Goal: Register for event/course

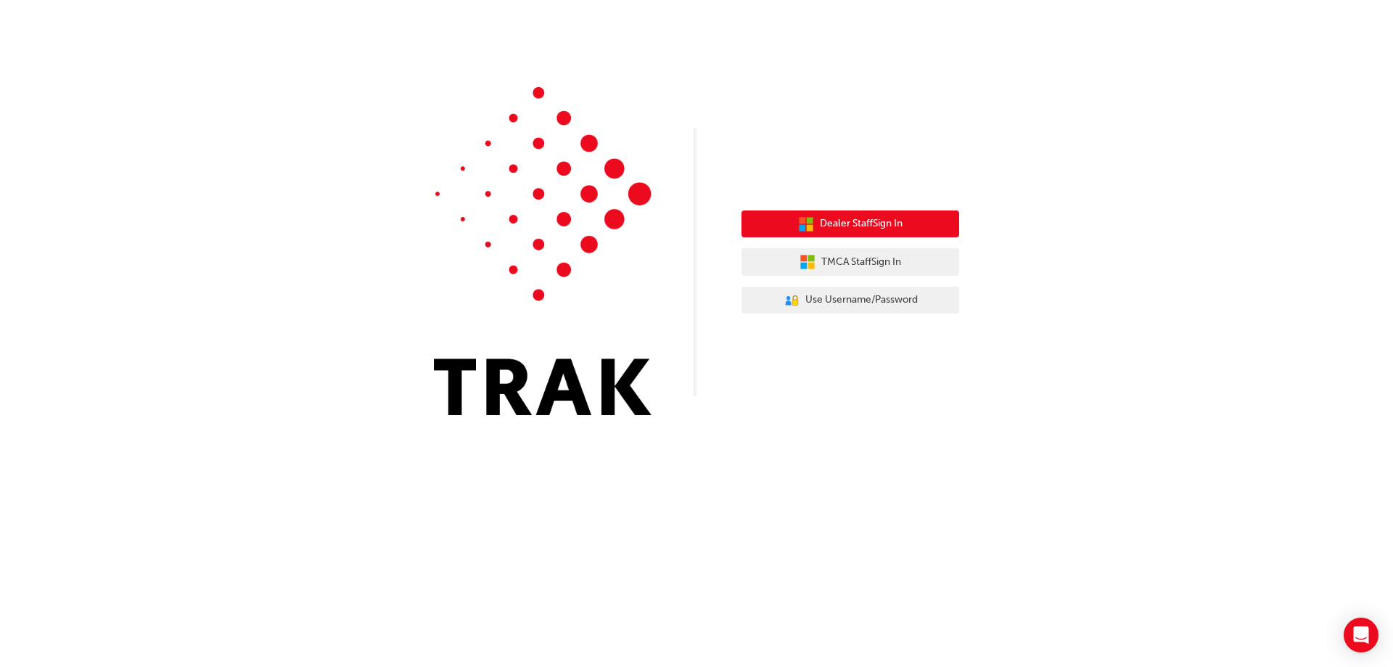
click at [869, 230] on span "Dealer Staff Sign In" at bounding box center [861, 223] width 83 height 17
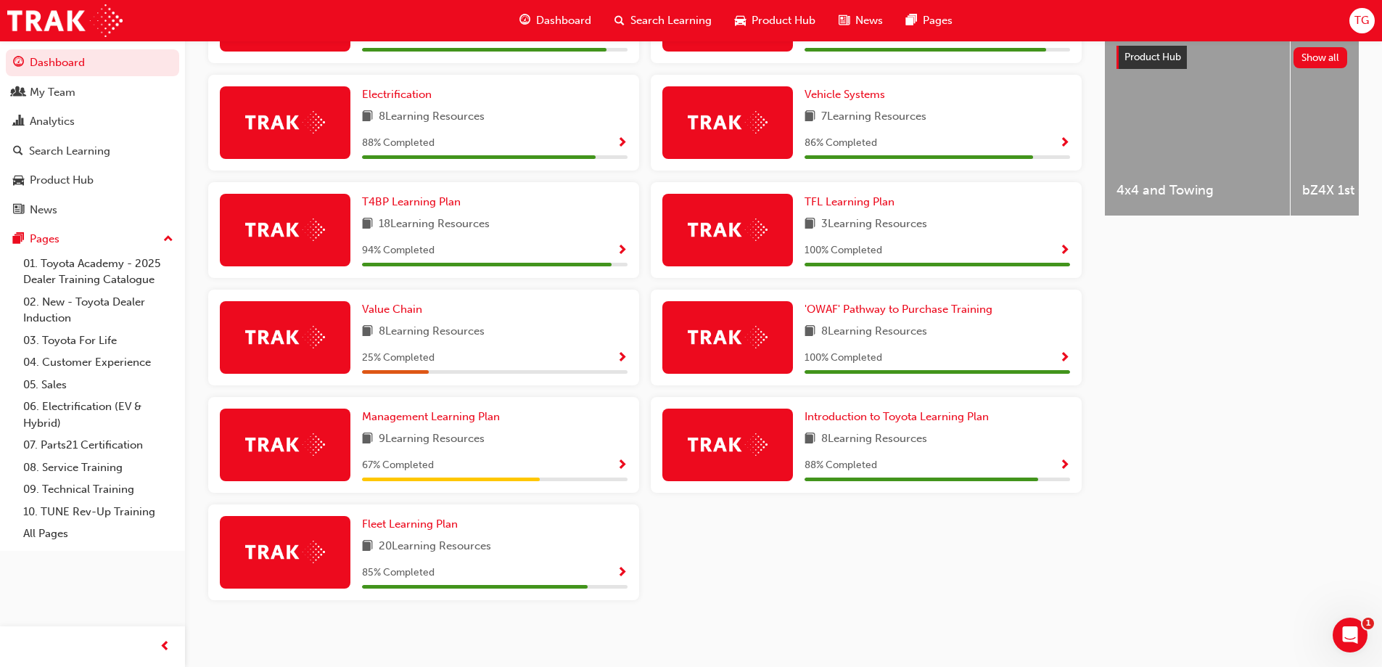
scroll to position [580, 0]
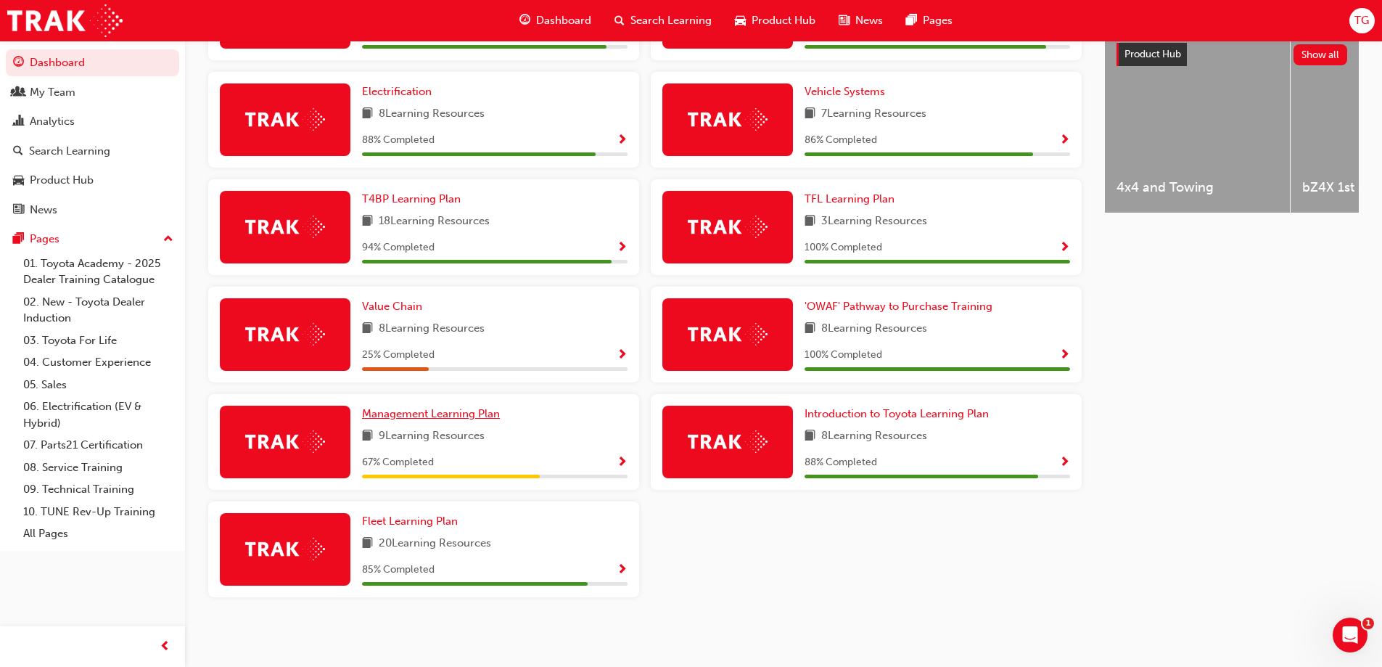
click at [466, 418] on span "Management Learning Plan" at bounding box center [431, 413] width 138 height 13
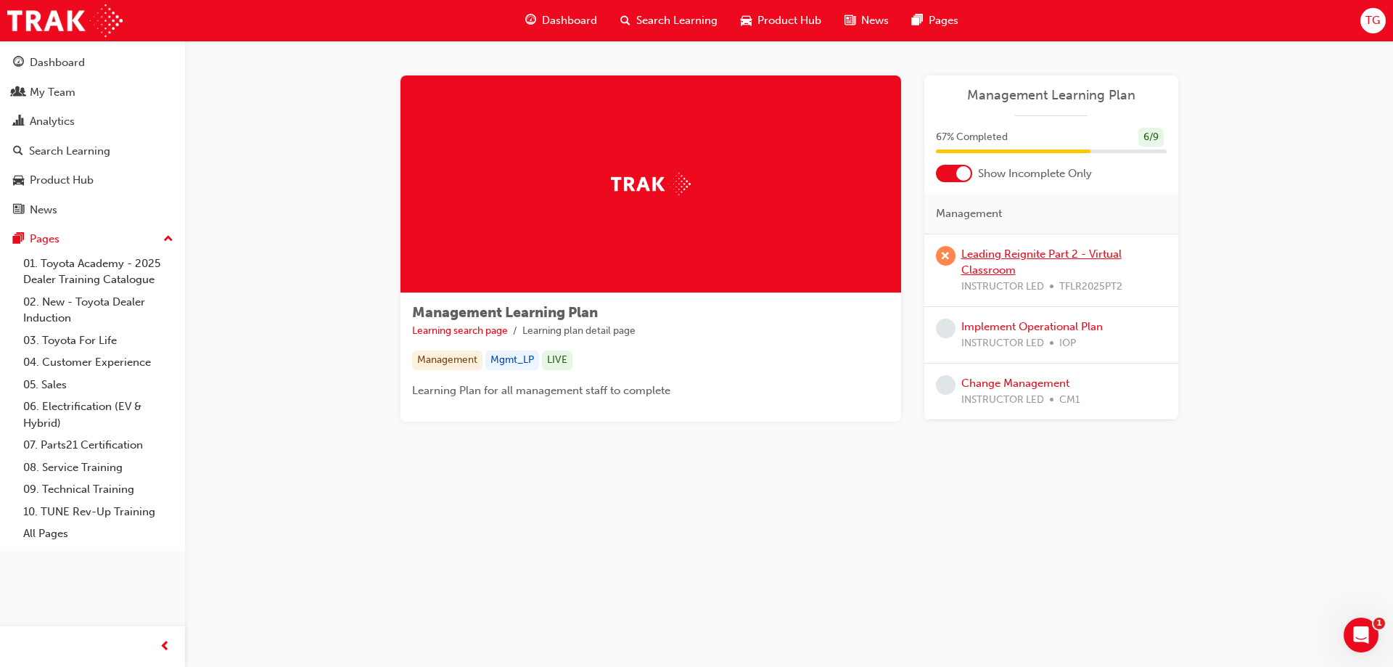
click at [999, 257] on link "Leading Reignite Part 2 - Virtual Classroom" at bounding box center [1041, 262] width 160 height 30
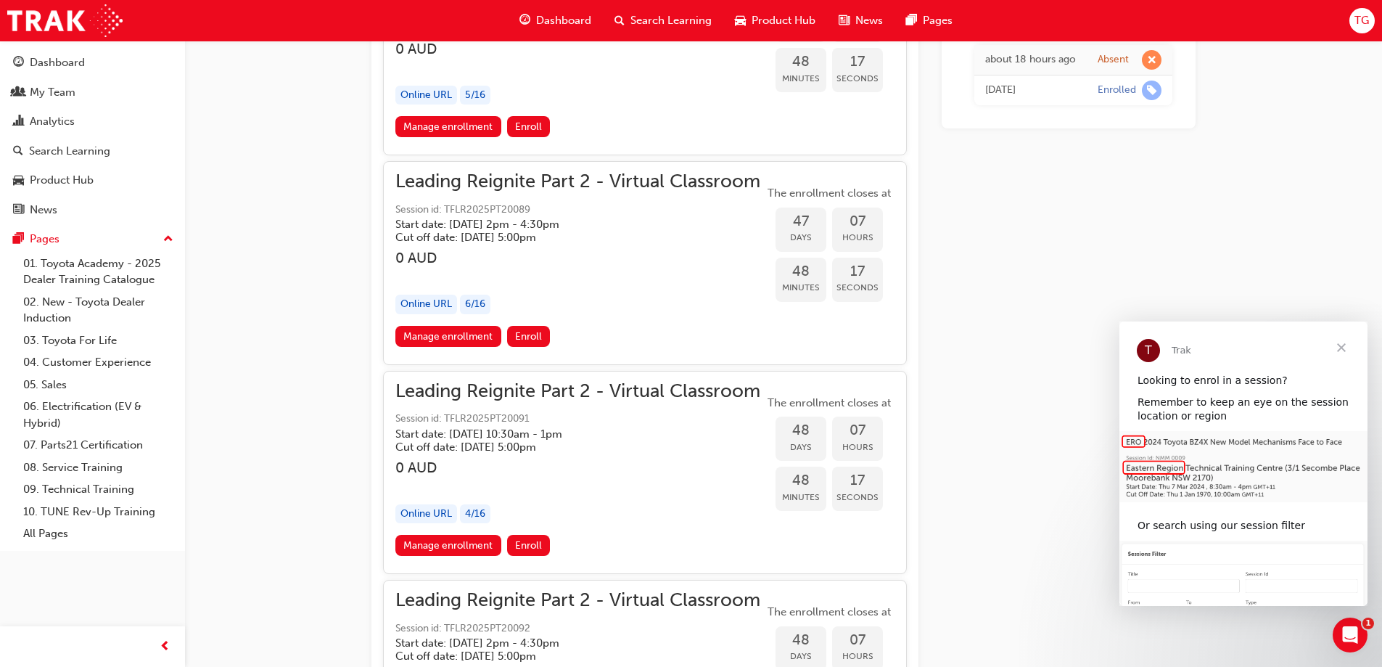
scroll to position [9772, 0]
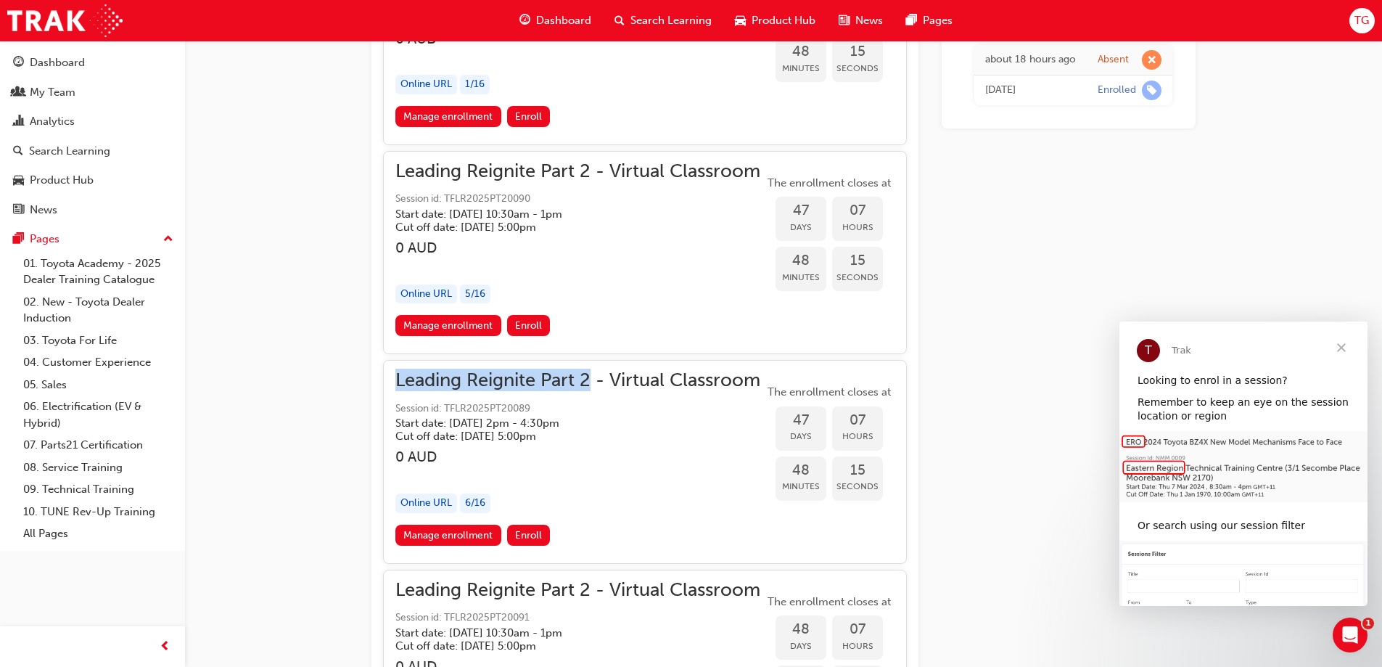
drag, startPoint x: 392, startPoint y: 374, endPoint x: 591, endPoint y: 374, distance: 198.8
click at [591, 374] on div "Leading Reignite Part 2 - Virtual Classroom Session id: TFLR2025PT20089 Start d…" at bounding box center [645, 461] width 524 height 203
copy span "Leading Reignite Part 2"
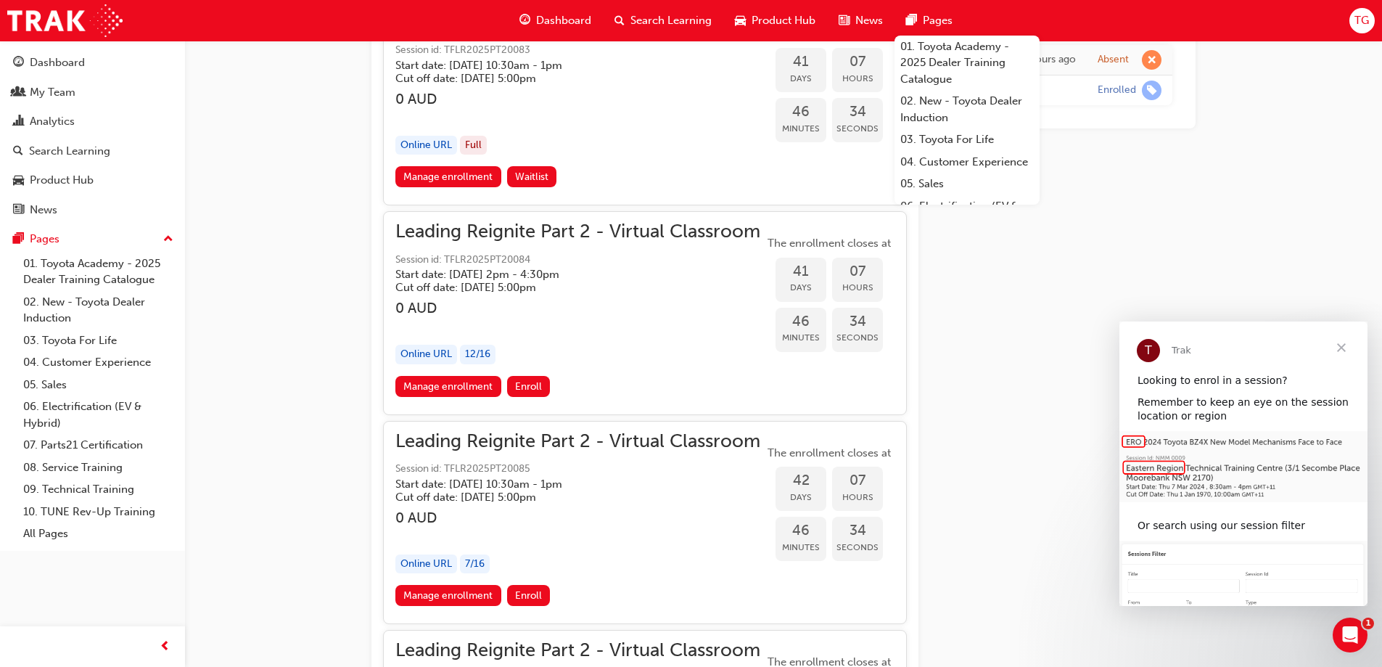
scroll to position [8249, 0]
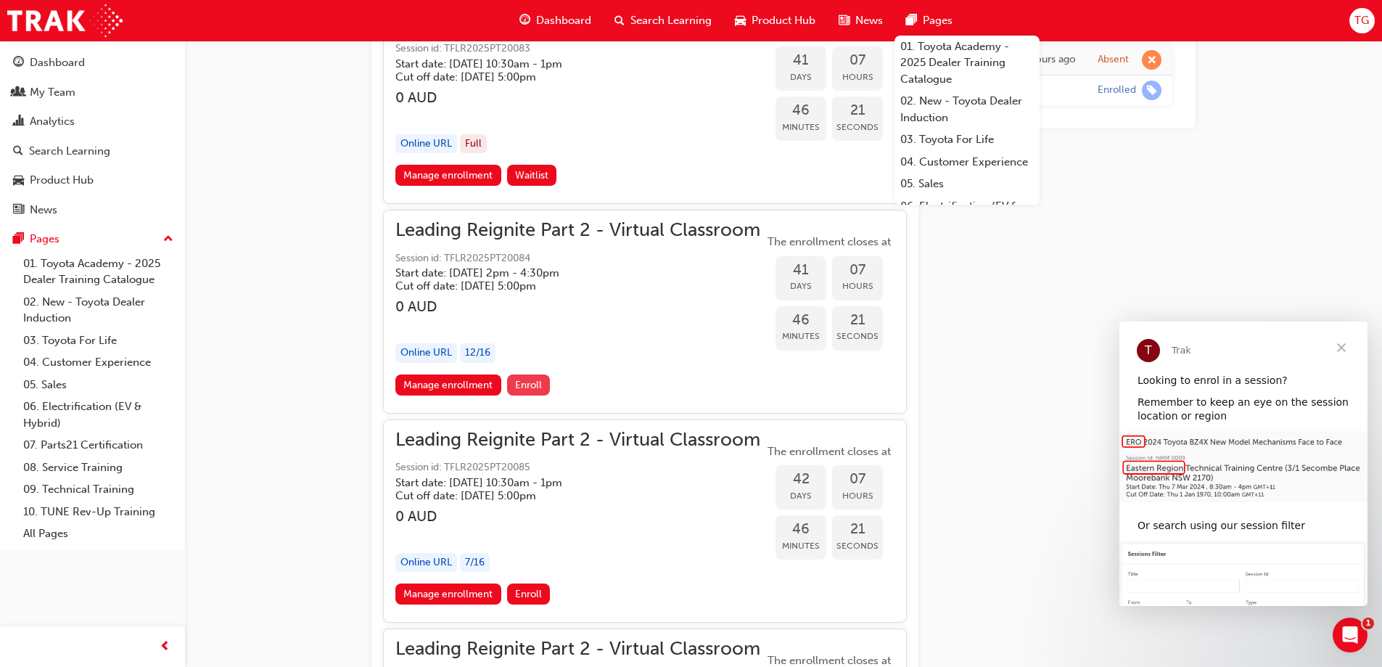
click at [531, 386] on span "Enroll" at bounding box center [528, 385] width 27 height 12
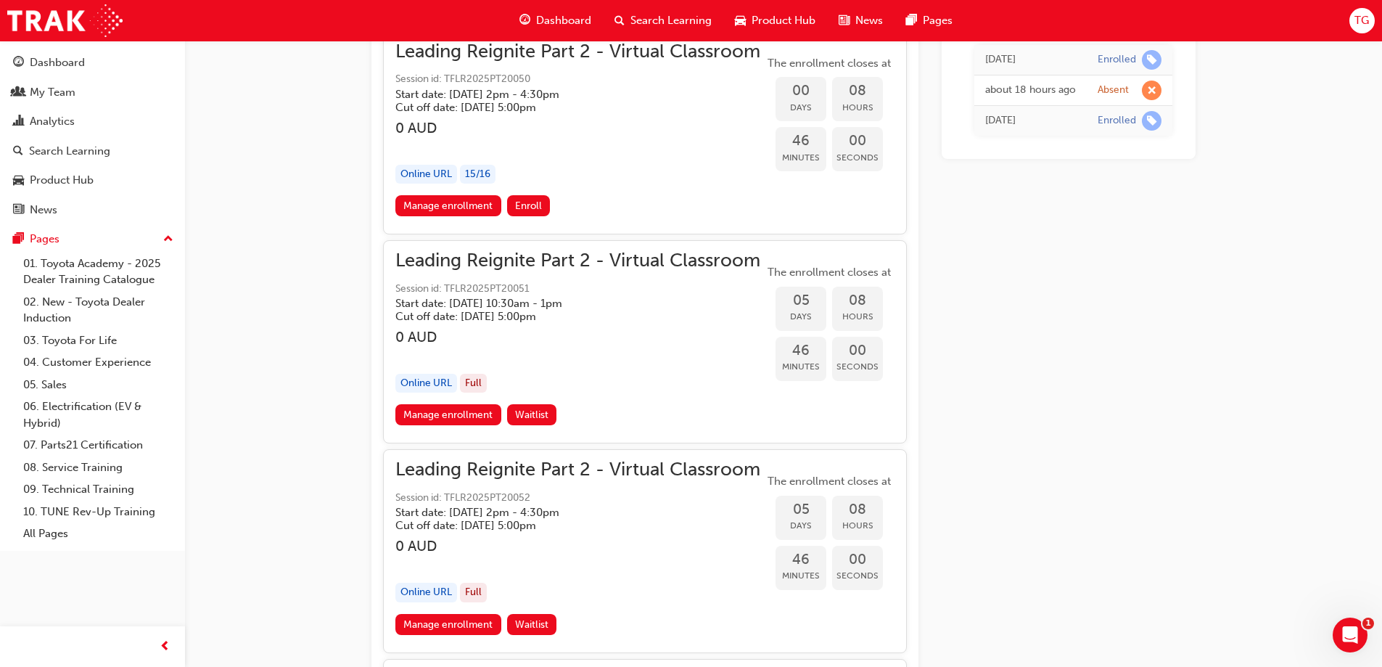
scroll to position [1814, 0]
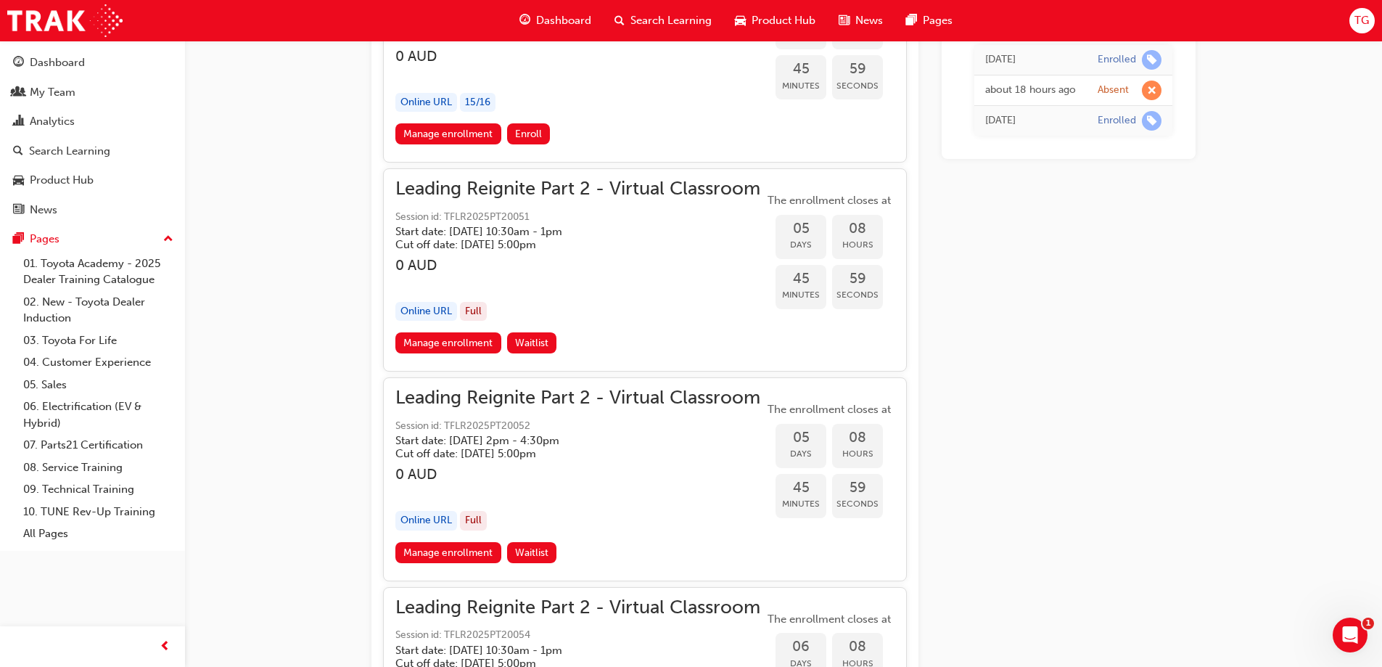
click at [1141, 57] on div "Enrolled" at bounding box center [1130, 60] width 64 height 20
click at [1026, 59] on div "Today" at bounding box center [1030, 60] width 91 height 17
click at [1127, 64] on div "Enrolled" at bounding box center [1117, 60] width 38 height 14
click at [1154, 60] on span "learningRecordVerb_ENROLL-icon" at bounding box center [1152, 60] width 20 height 20
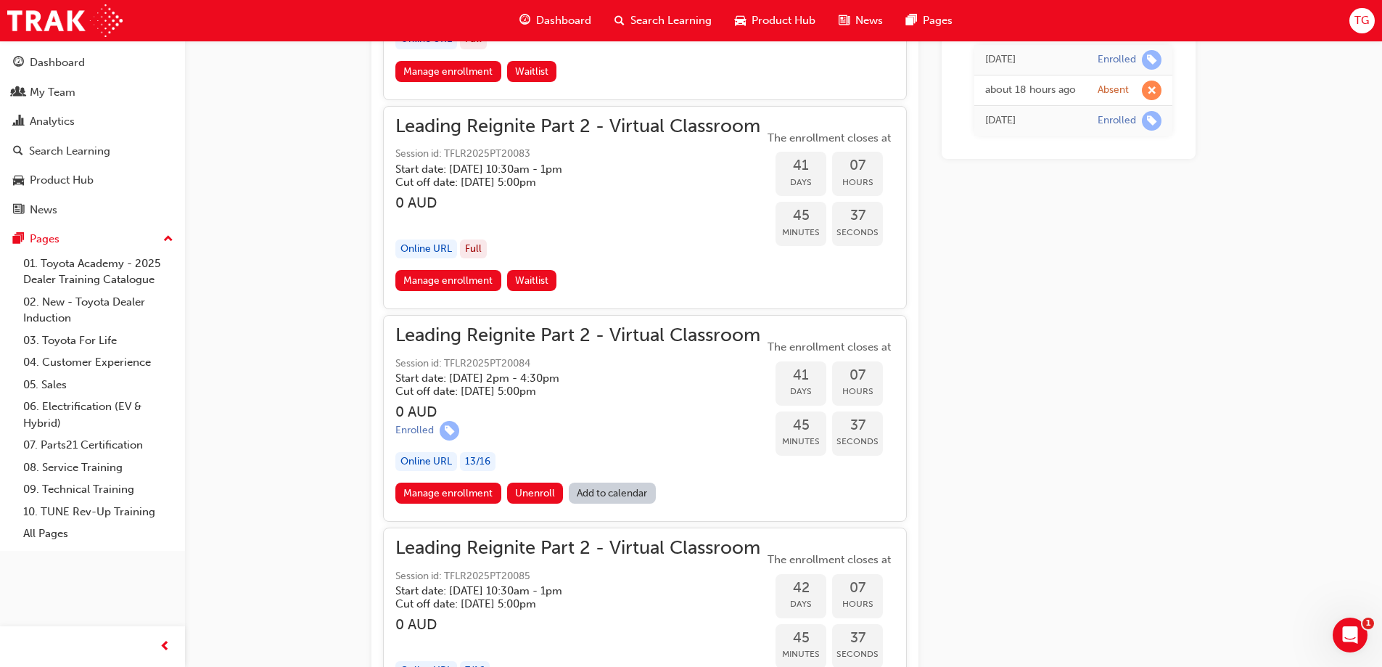
scroll to position [8198, 0]
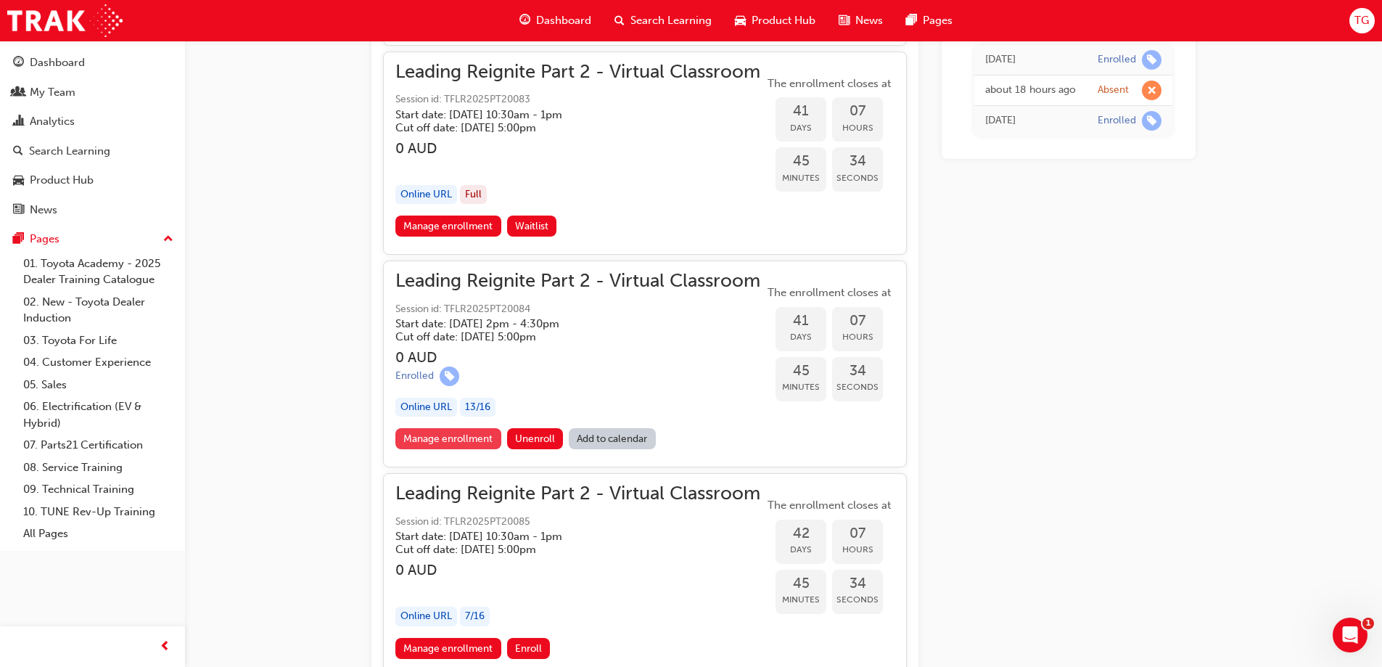
click at [457, 438] on link "Manage enrollment" at bounding box center [448, 438] width 106 height 21
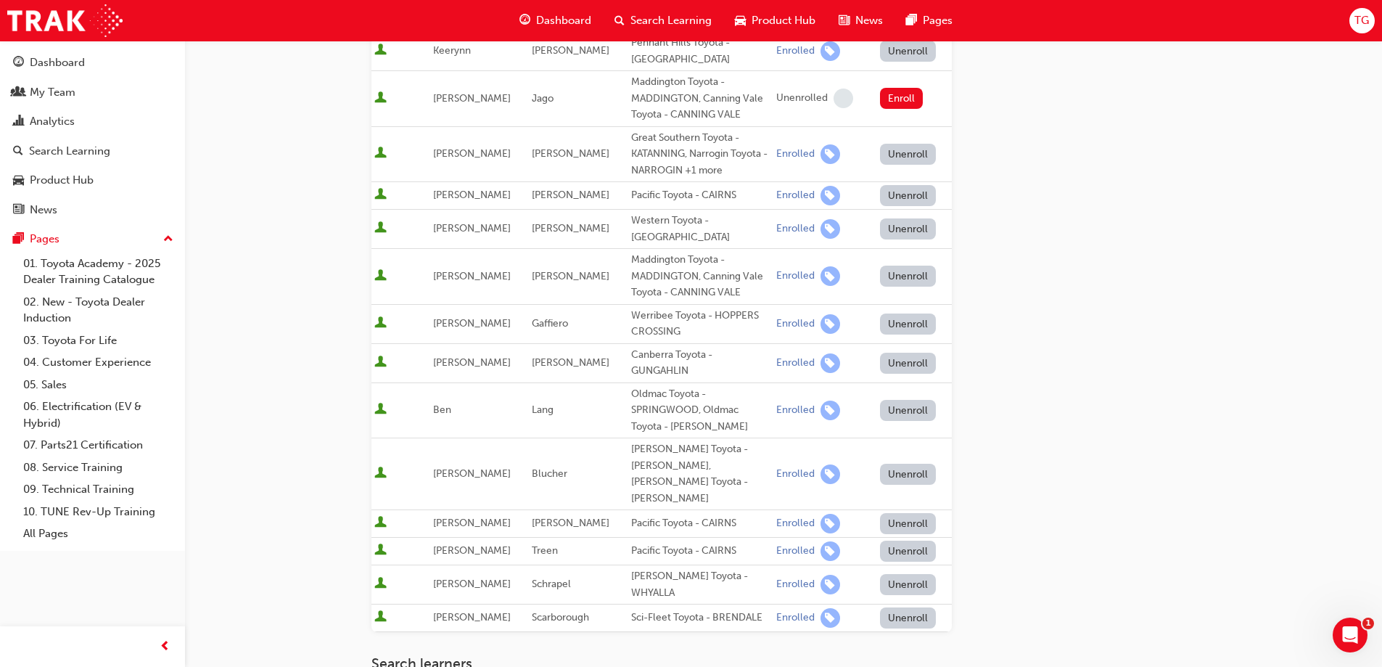
scroll to position [218, 0]
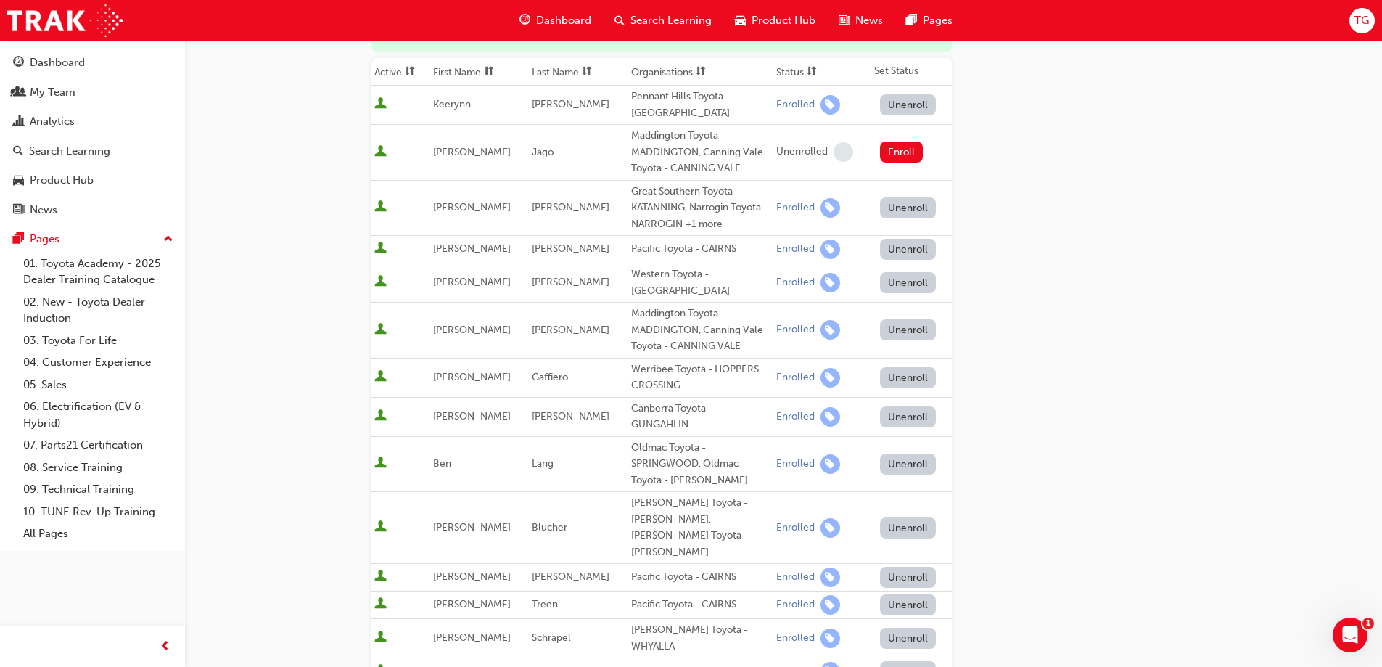
click at [677, 365] on div "Werribee Toyota - HOPPERS CROSSING" at bounding box center [700, 377] width 139 height 33
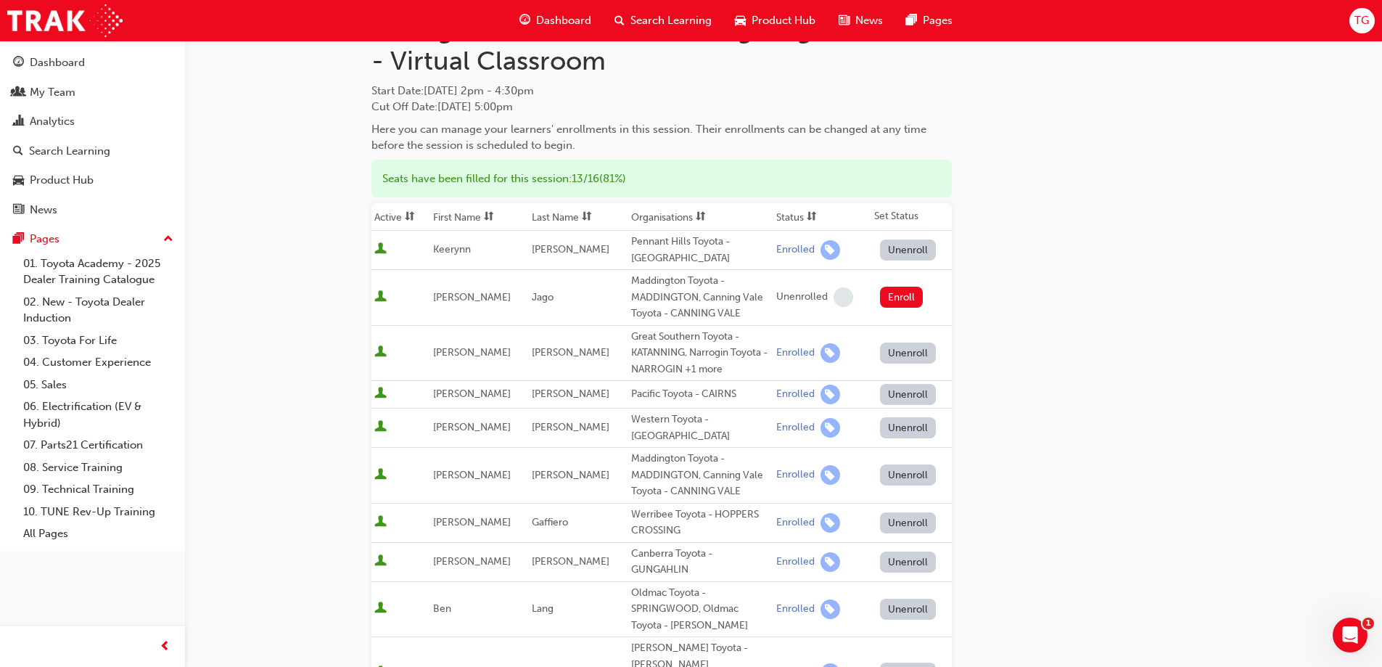
scroll to position [0, 0]
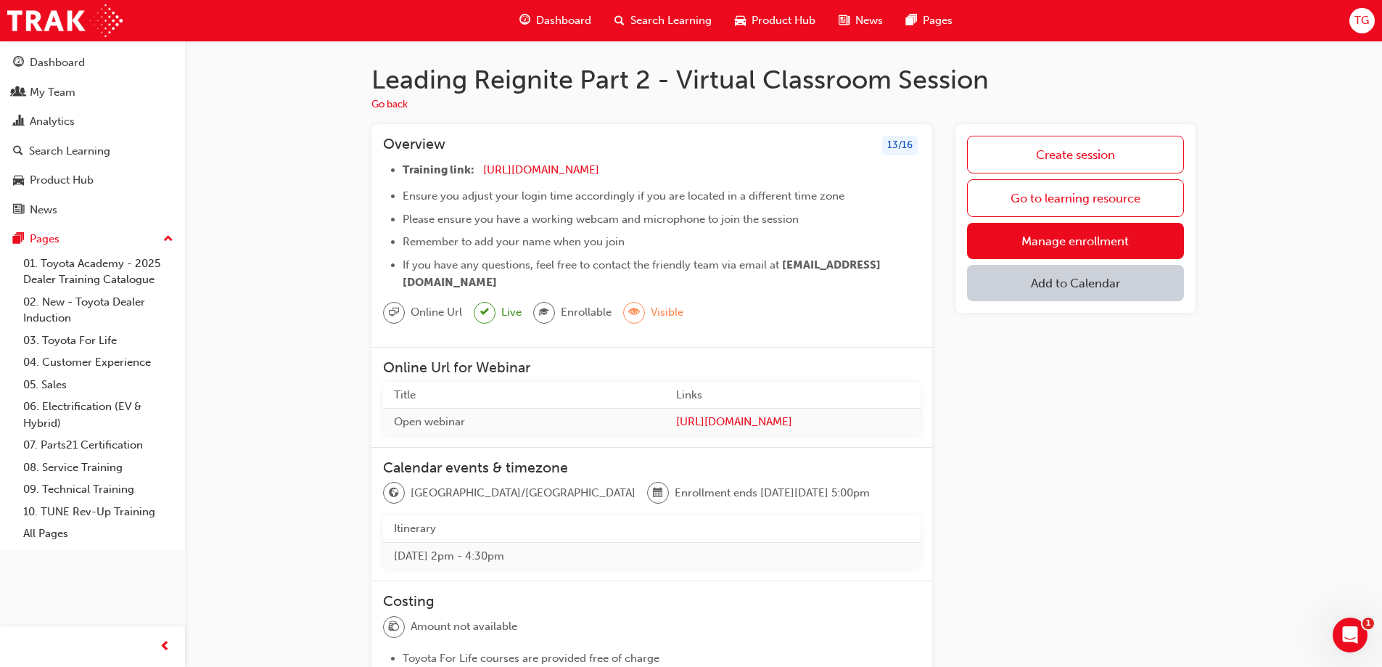
scroll to position [73, 0]
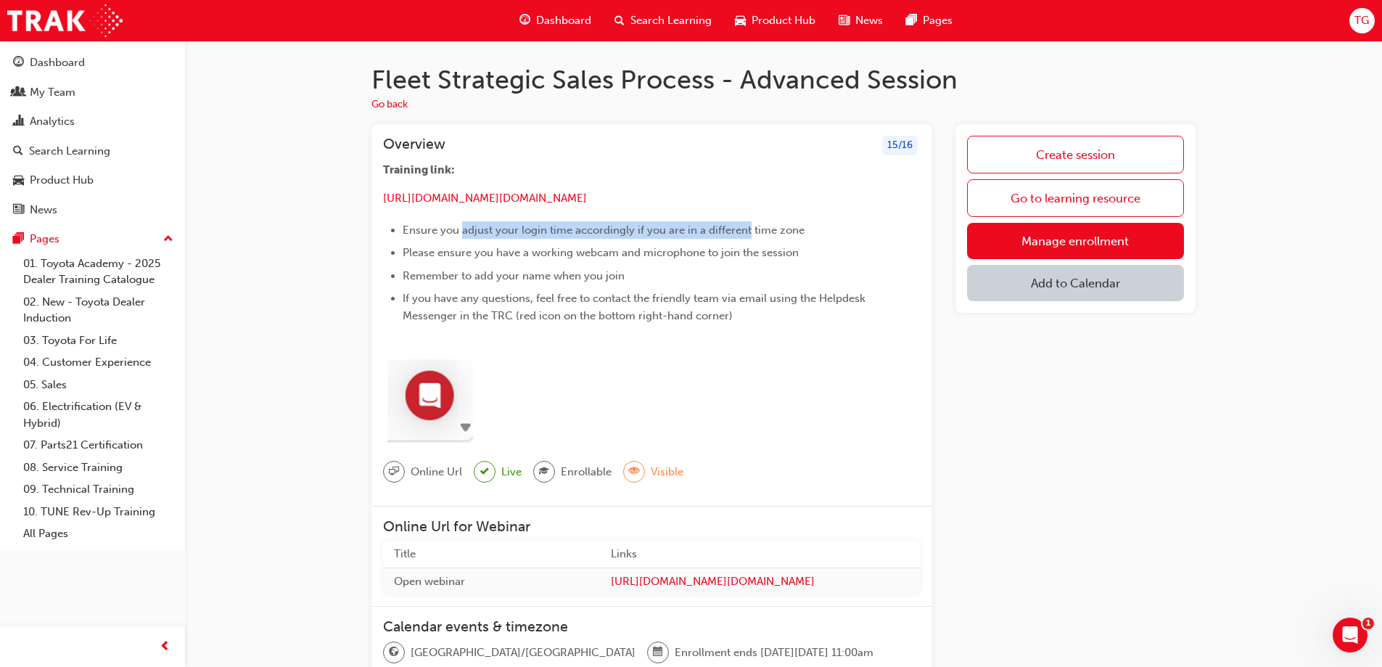
drag, startPoint x: 461, startPoint y: 231, endPoint x: 757, endPoint y: 237, distance: 295.3
click at [757, 237] on li "Ensure you adjust your login time accordingly if you are in a different time zo…" at bounding box center [662, 229] width 518 height 17
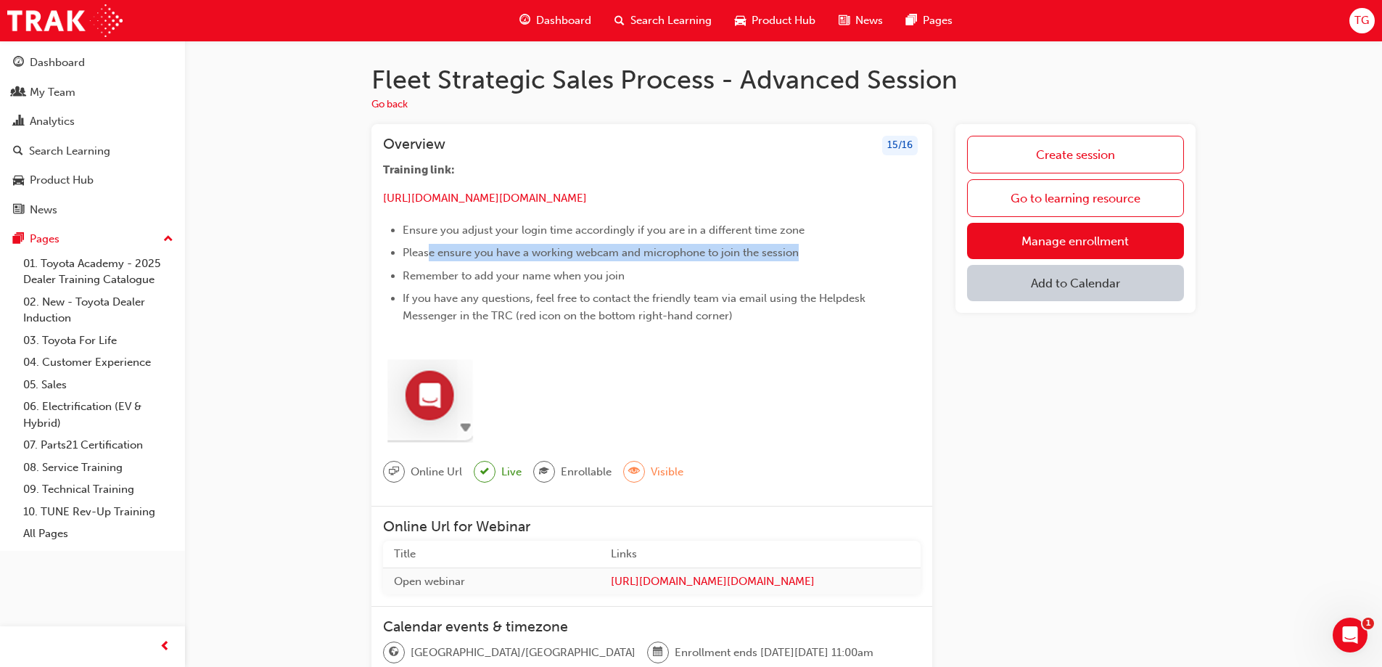
drag, startPoint x: 815, startPoint y: 257, endPoint x: 431, endPoint y: 256, distance: 383.8
click at [431, 256] on li "Please ensure you have a working webcam and microphone to join the session" at bounding box center [662, 252] width 518 height 17
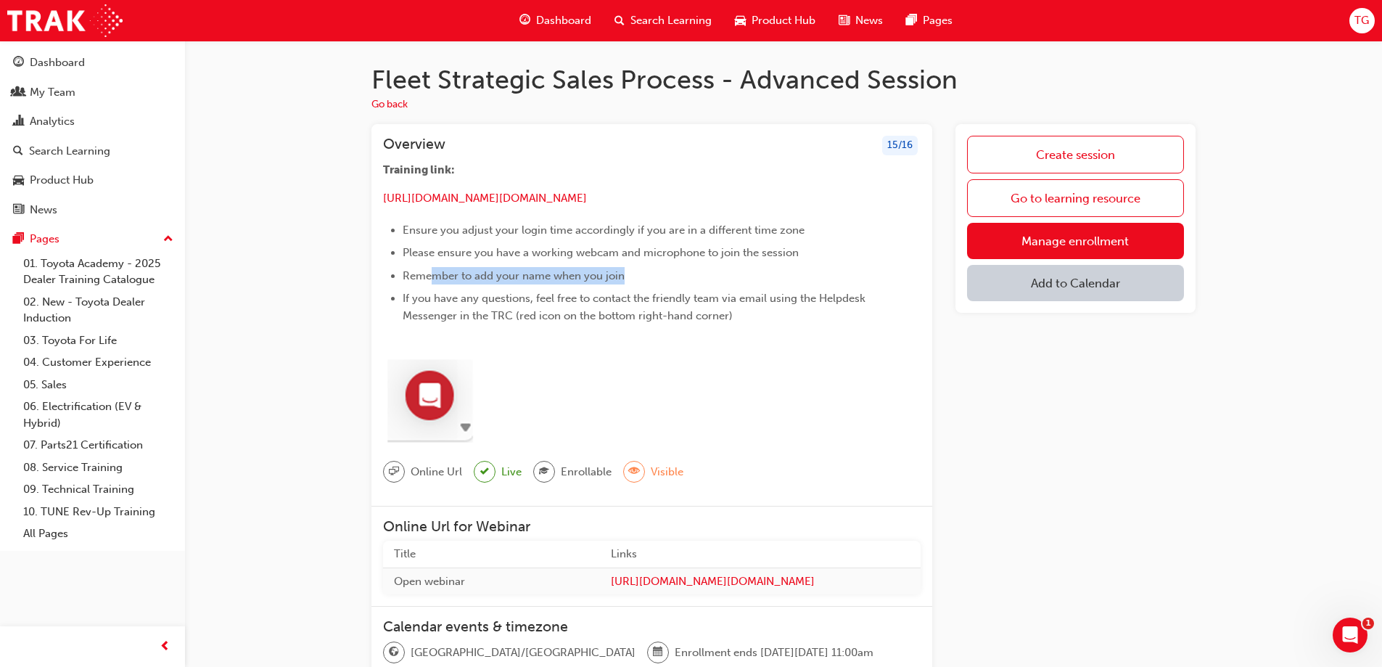
drag, startPoint x: 629, startPoint y: 273, endPoint x: 660, endPoint y: 330, distance: 65.3
click at [434, 276] on li "Remember to add your name when you join" at bounding box center [662, 275] width 518 height 17
click at [850, 297] on span "If you have any questions, feel free to contact the friendly team via email usi…" at bounding box center [636, 307] width 466 height 30
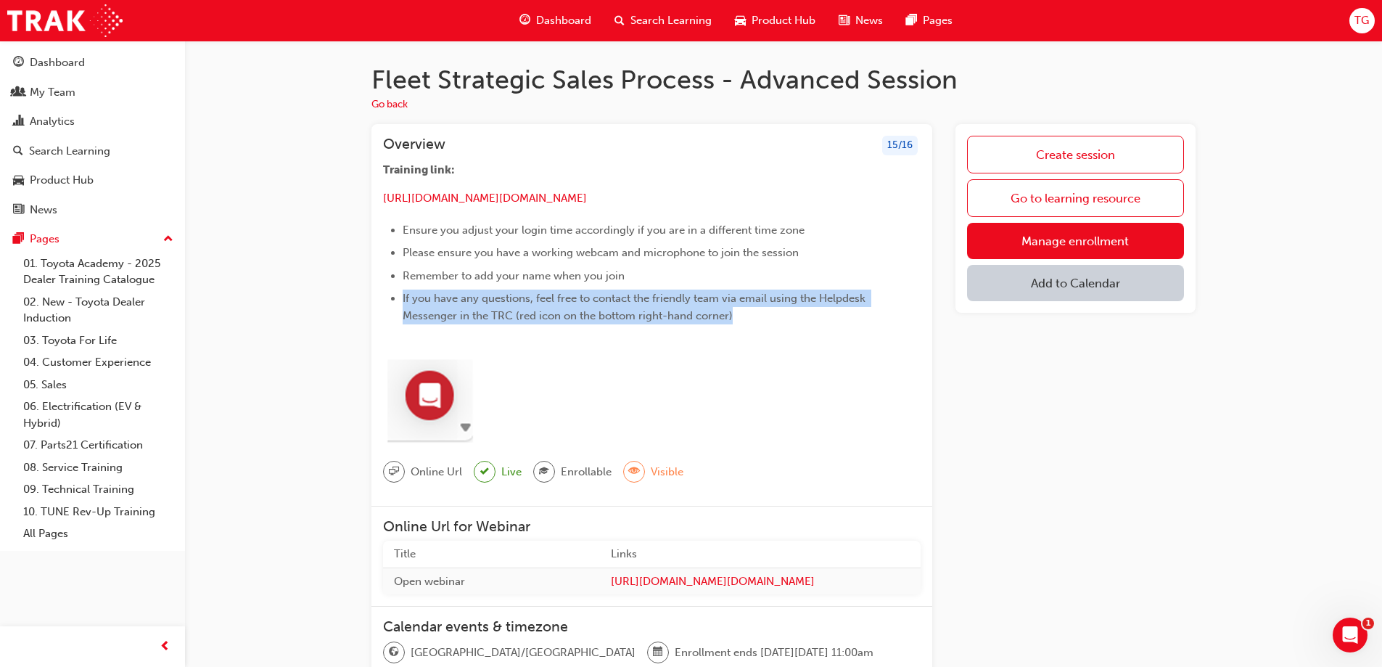
drag, startPoint x: 732, startPoint y: 324, endPoint x: 399, endPoint y: 303, distance: 333.6
click at [398, 303] on ul "Ensure you adjust your login time accordingly if you are in a different time zo…" at bounding box center [652, 273] width 538 height 104
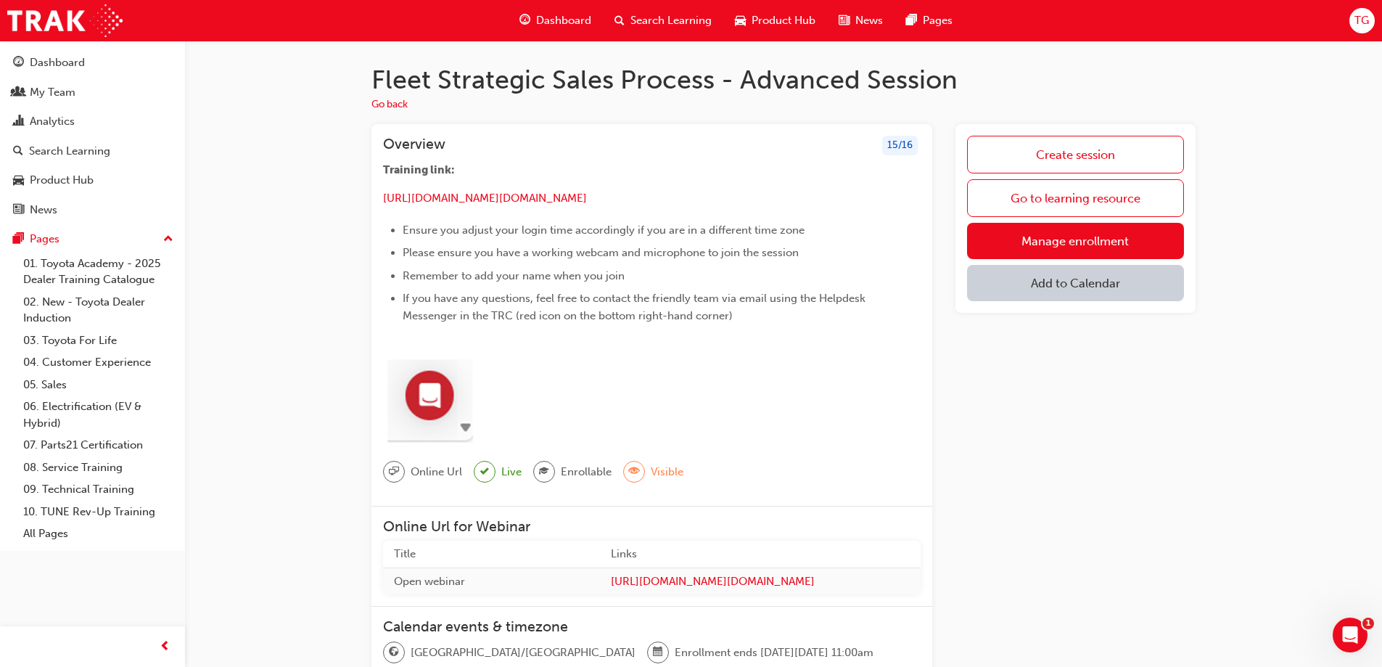
click at [554, 267] on li "Remember to add your name when you join" at bounding box center [662, 275] width 518 height 17
